Goal: Information Seeking & Learning: Learn about a topic

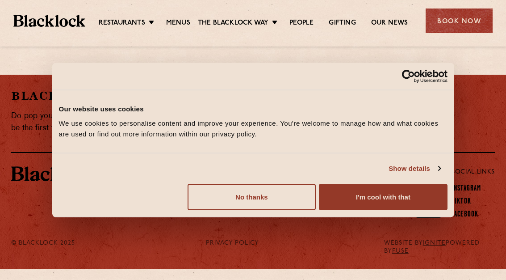
click at [383, 200] on button "I'm cool with that" at bounding box center [383, 197] width 128 height 26
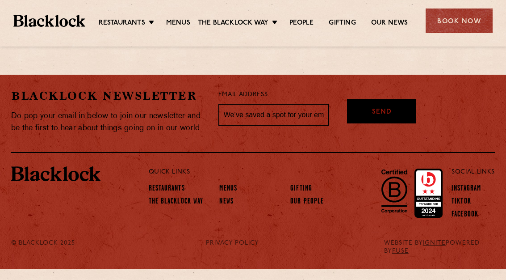
click at [352, 137] on div "[PERSON_NAME] Newsletter Do pop your email in below to join our newsletter and …" at bounding box center [253, 114] width 484 height 78
click at [236, 184] on link "Menus" at bounding box center [228, 188] width 18 height 9
click at [229, 189] on link "Menus" at bounding box center [228, 188] width 18 height 9
click at [228, 185] on link "Menus" at bounding box center [228, 188] width 18 height 9
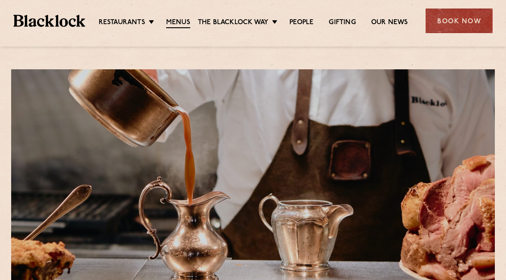
click at [179, 26] on link "Menus" at bounding box center [178, 23] width 24 height 10
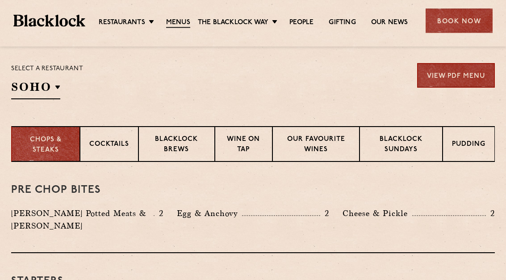
scroll to position [291, 0]
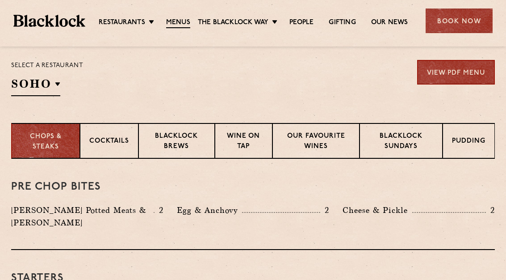
click at [403, 142] on p "Blacklock Sundays" at bounding box center [401, 141] width 64 height 21
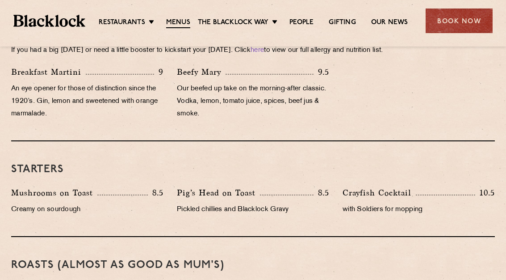
scroll to position [449, 0]
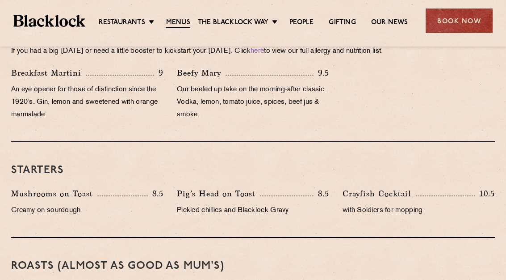
click at [178, 18] on link "Menus" at bounding box center [178, 23] width 24 height 10
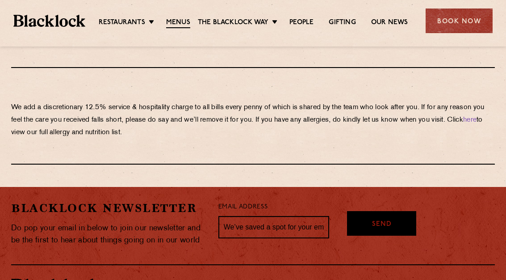
scroll to position [1613, 0]
